Goal: Information Seeking & Learning: Learn about a topic

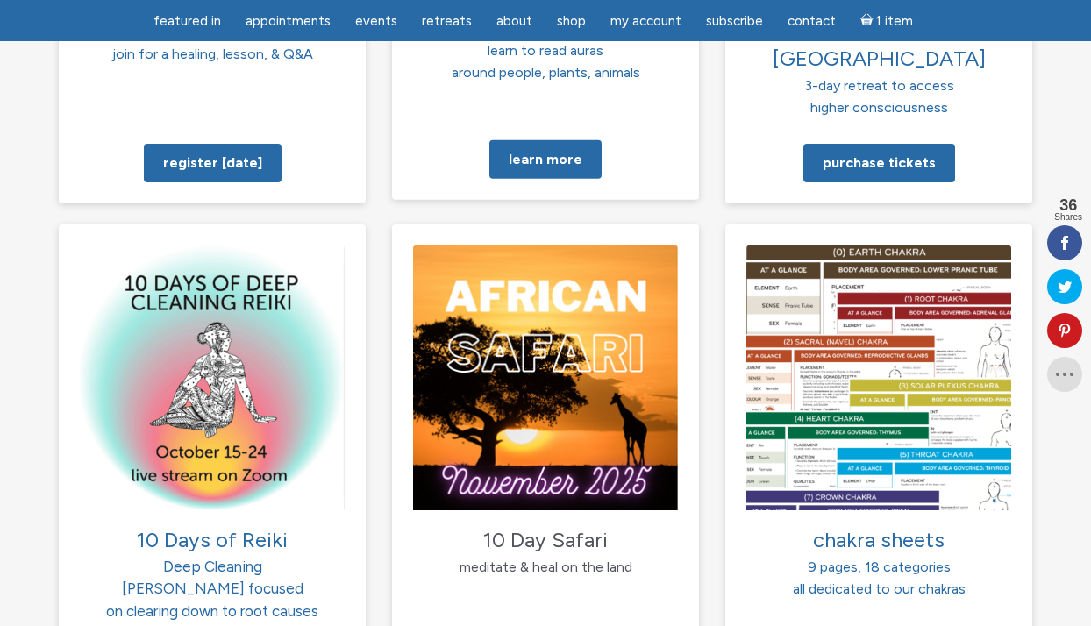
scroll to position [1664, 0]
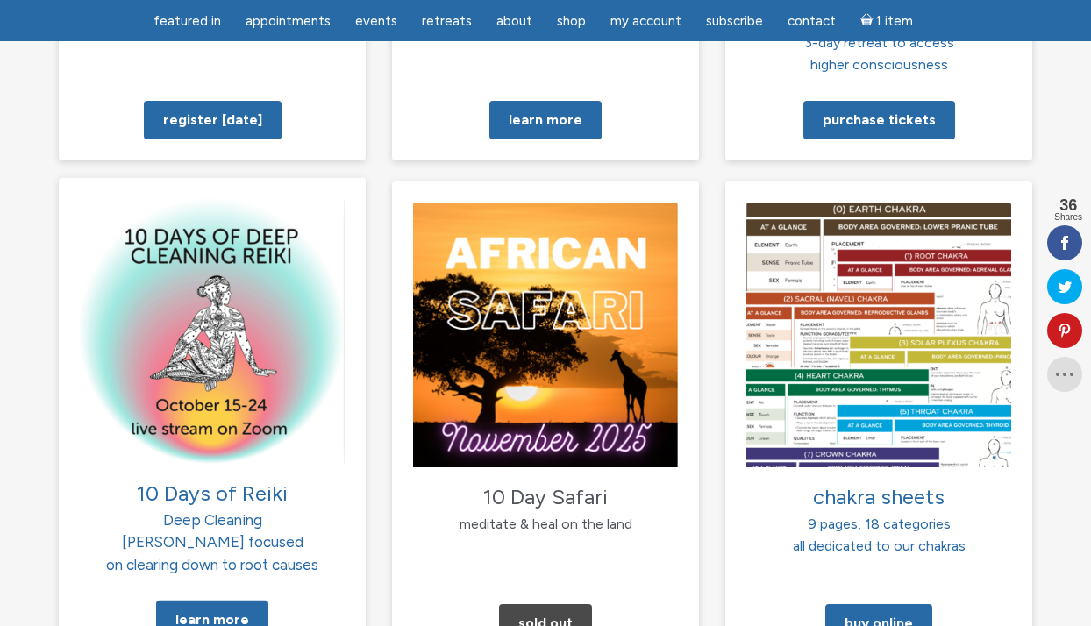
click at [202, 480] on span "10 Days of Reiki" at bounding box center [212, 492] width 151 height 25
click at [209, 601] on link "Learn More" at bounding box center [212, 620] width 112 height 39
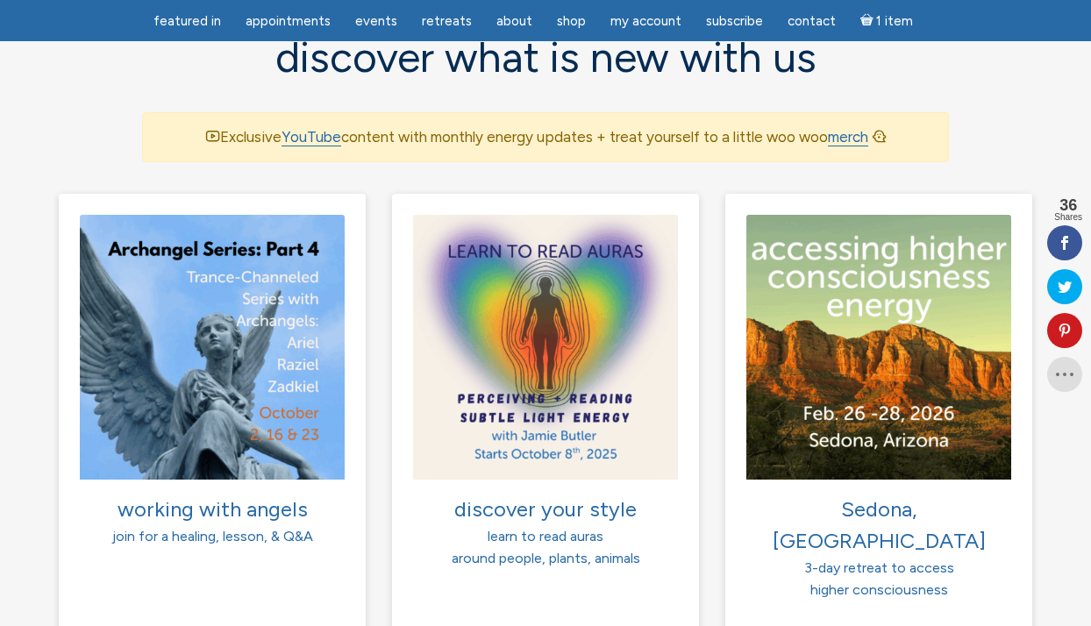
scroll to position [1179, 0]
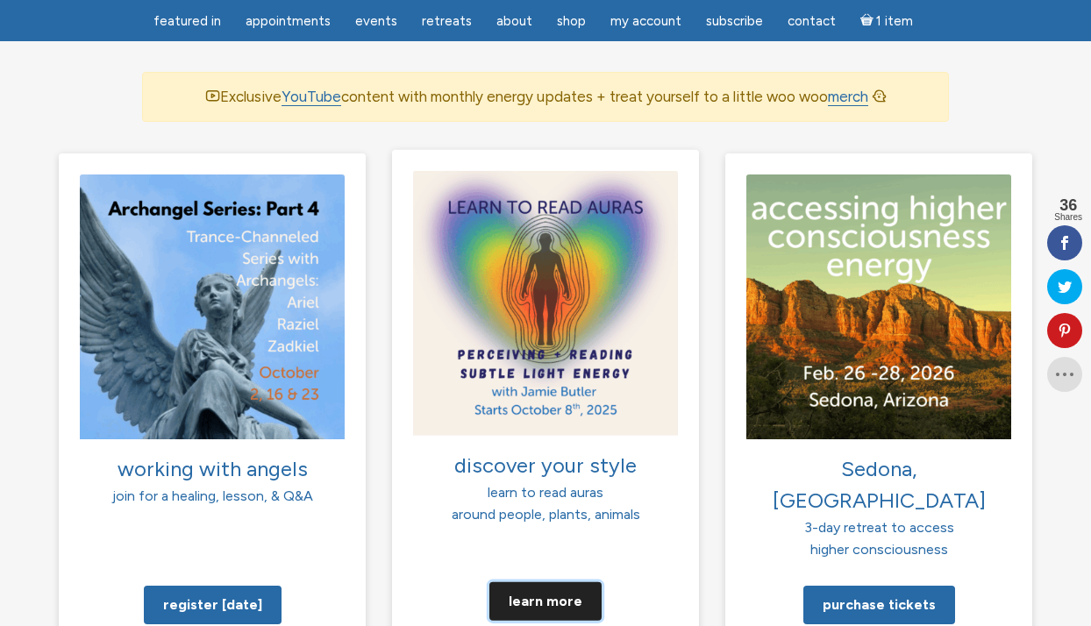
click at [546, 586] on link "Learn more" at bounding box center [546, 601] width 112 height 39
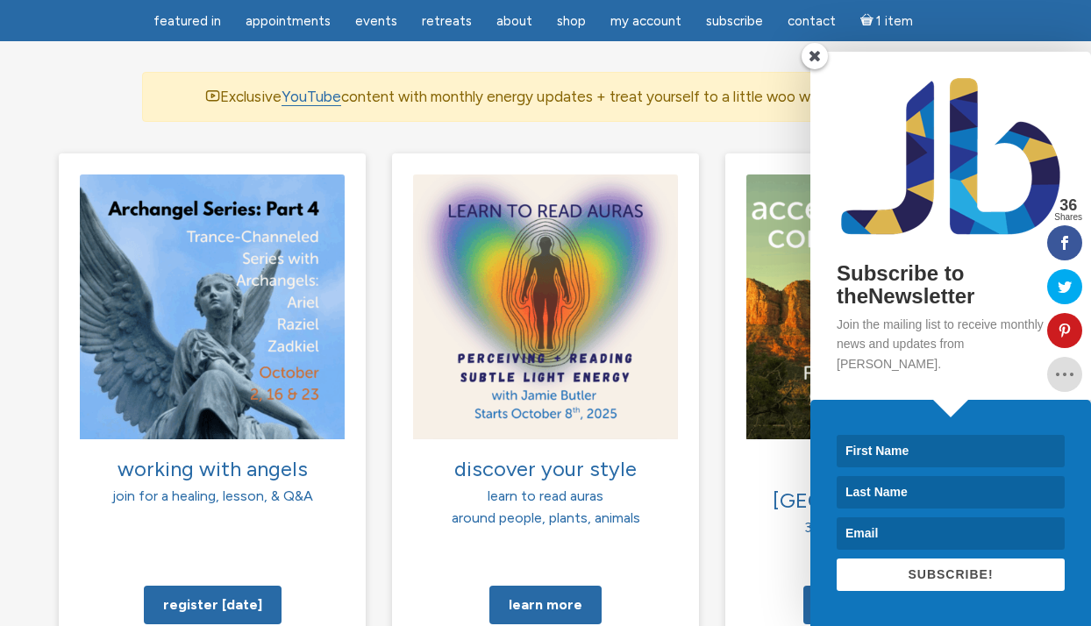
click at [819, 69] on span at bounding box center [815, 56] width 26 height 26
